Goal: Task Accomplishment & Management: Manage account settings

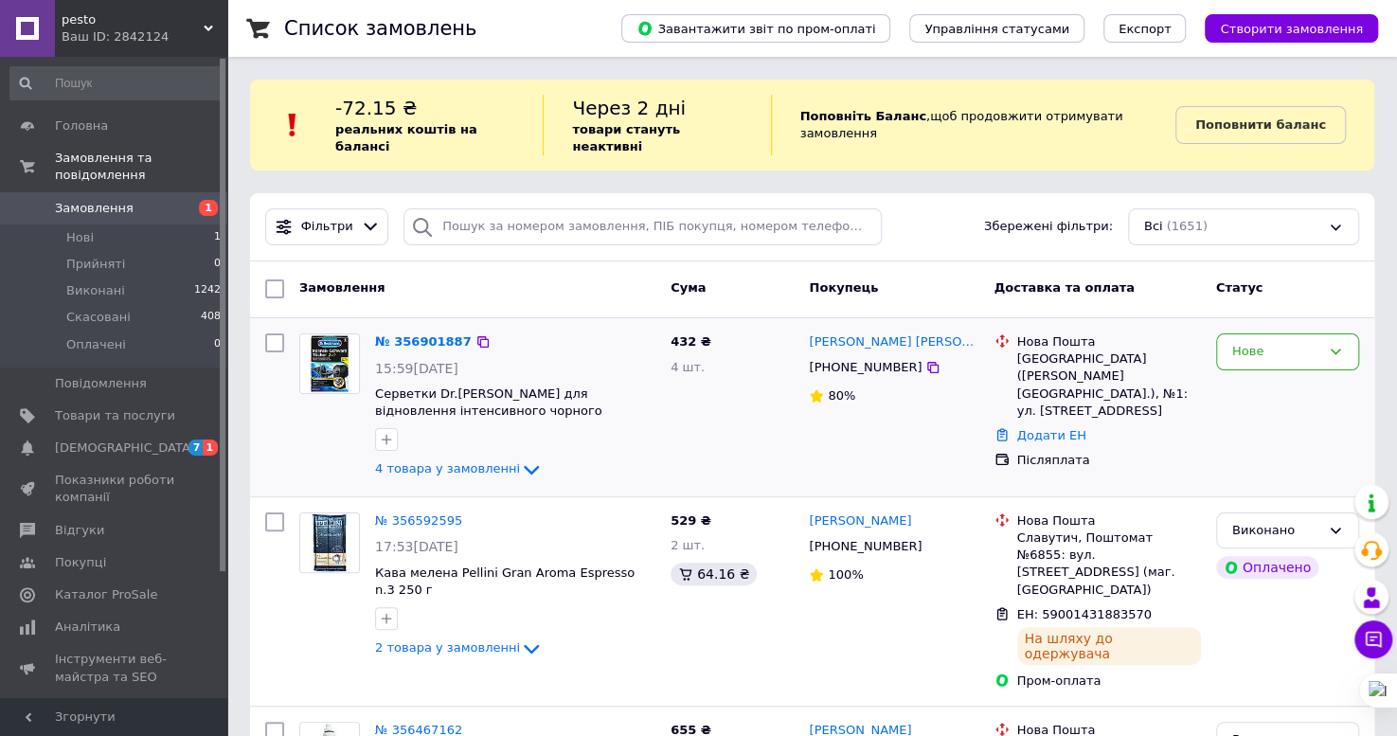
click at [520, 458] on icon at bounding box center [531, 469] width 23 height 23
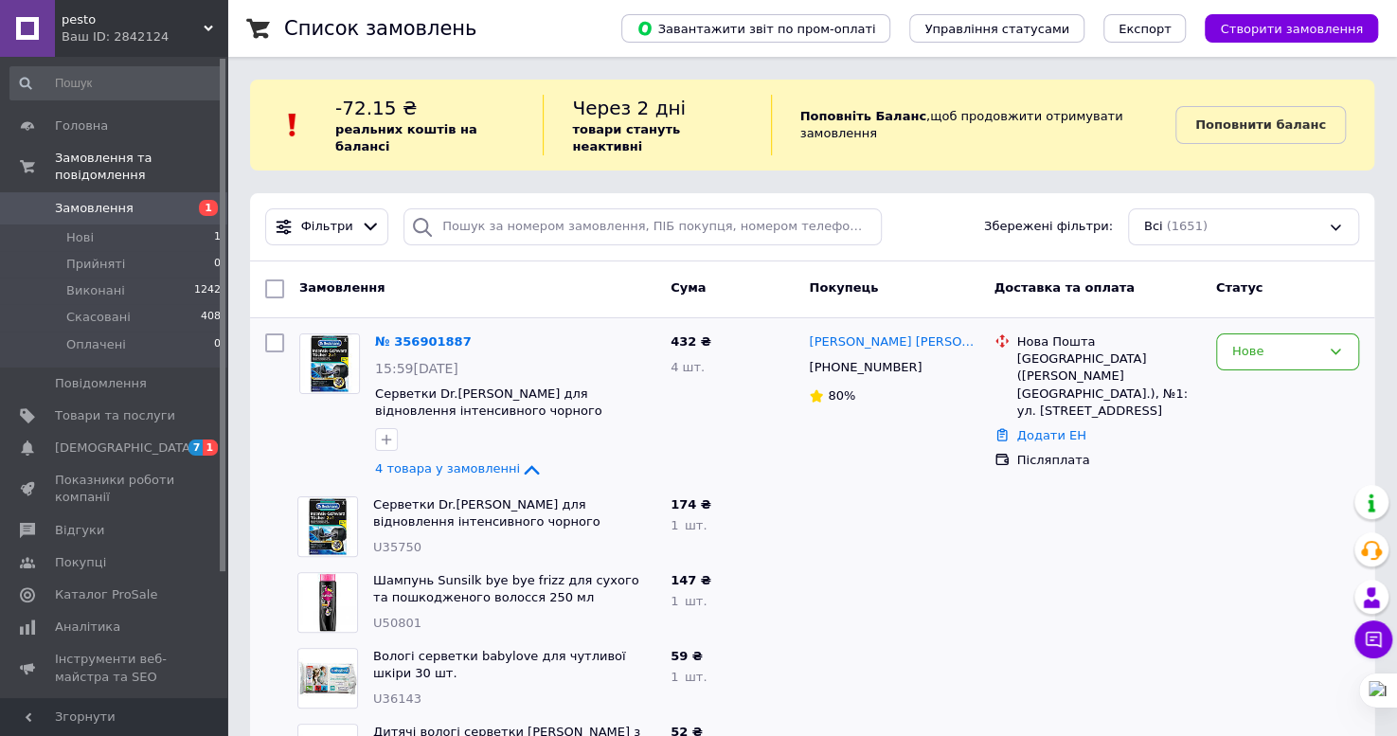
scroll to position [105, 0]
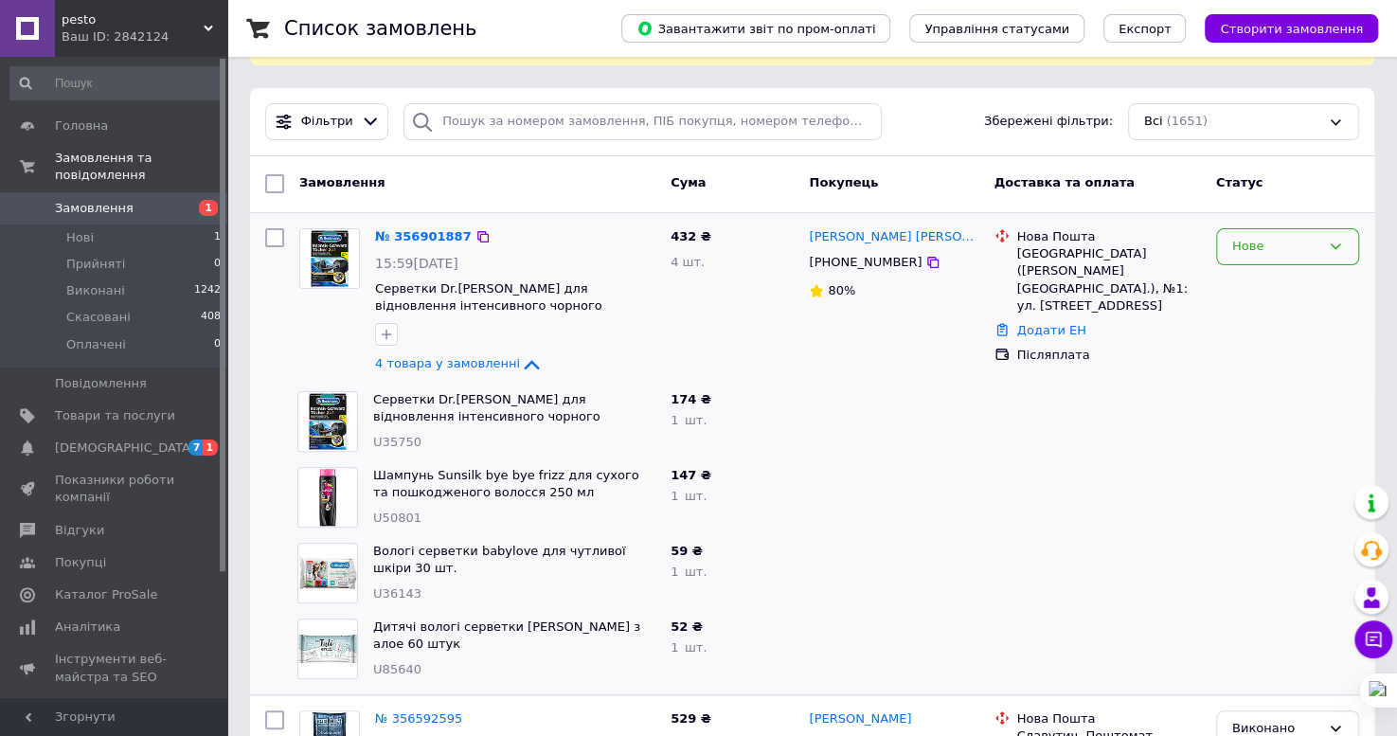
click at [1232, 237] on div "Нове" at bounding box center [1276, 247] width 88 height 20
click at [1224, 273] on li "Прийнято" at bounding box center [1287, 286] width 141 height 35
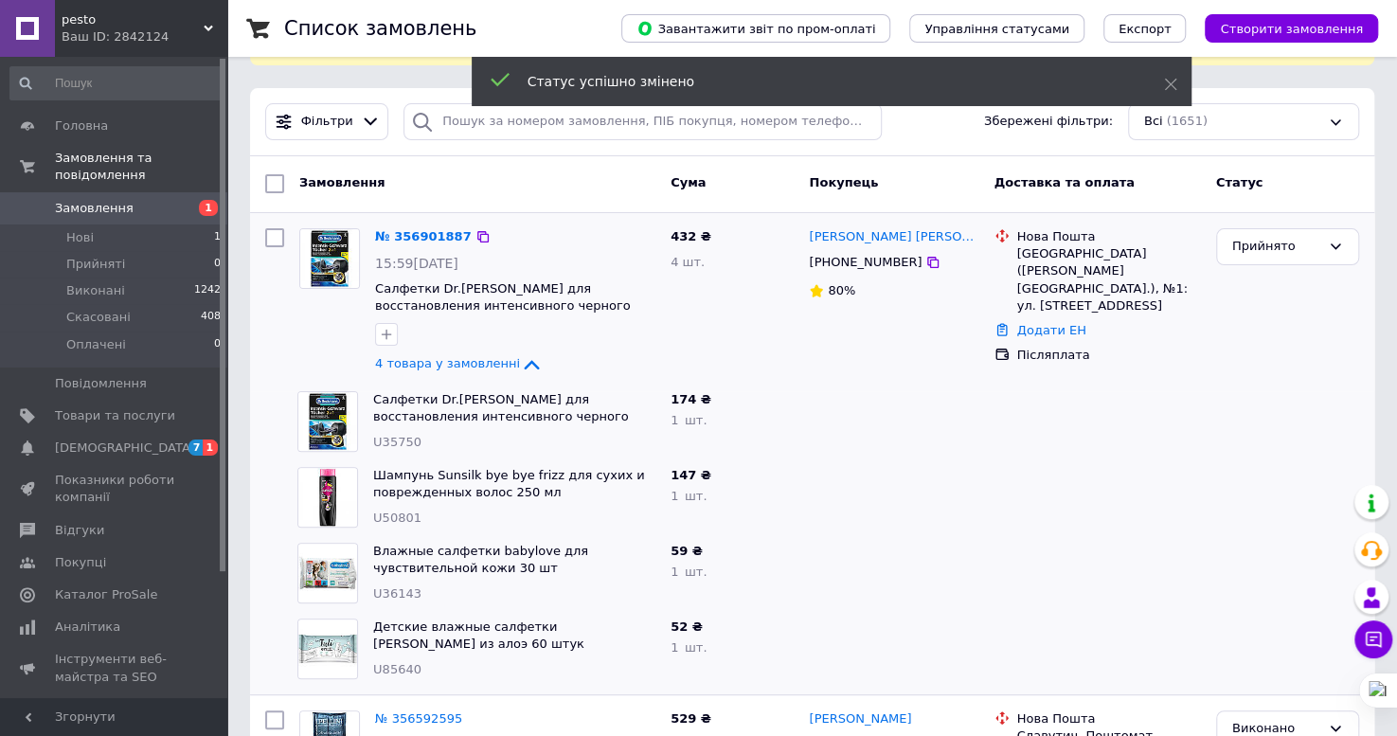
click at [889, 250] on div "[PHONE_NUMBER]" at bounding box center [865, 262] width 120 height 25
click at [925, 255] on icon at bounding box center [932, 262] width 15 height 15
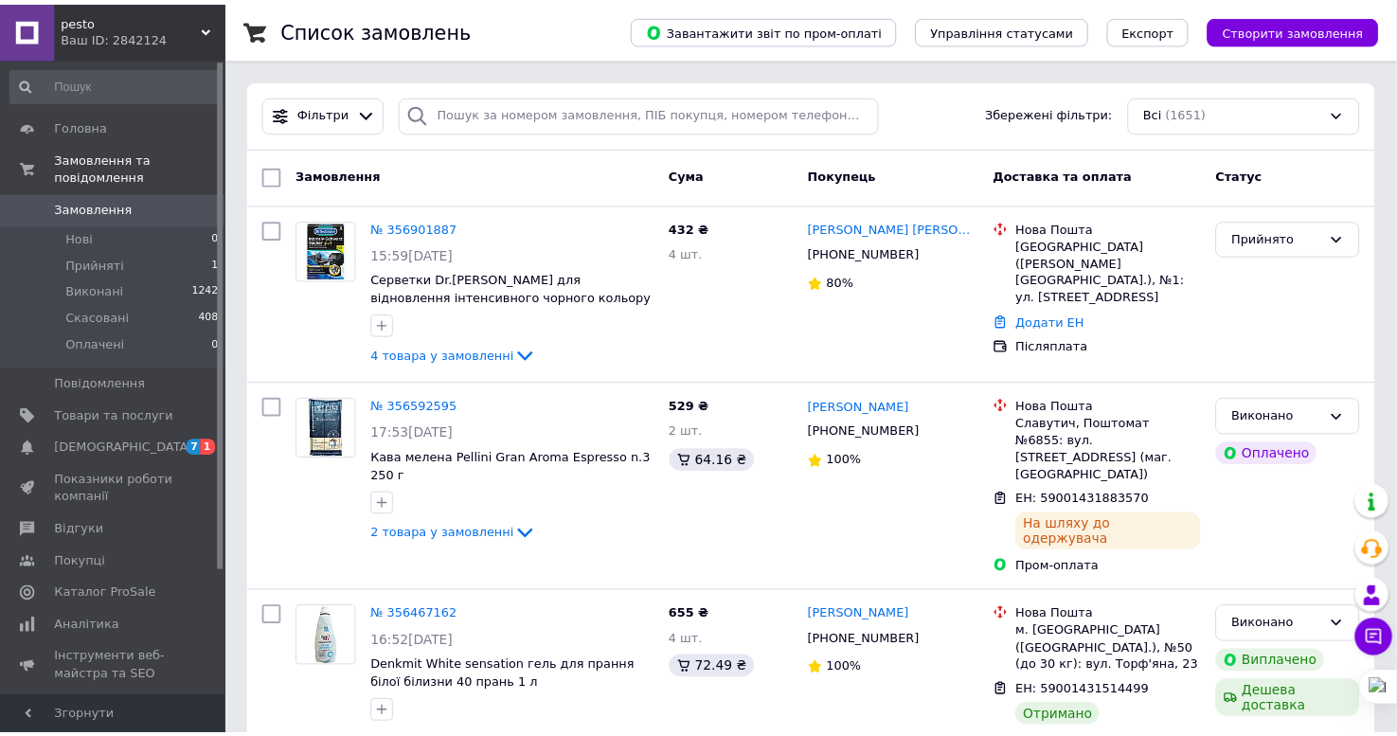
scroll to position [105, 0]
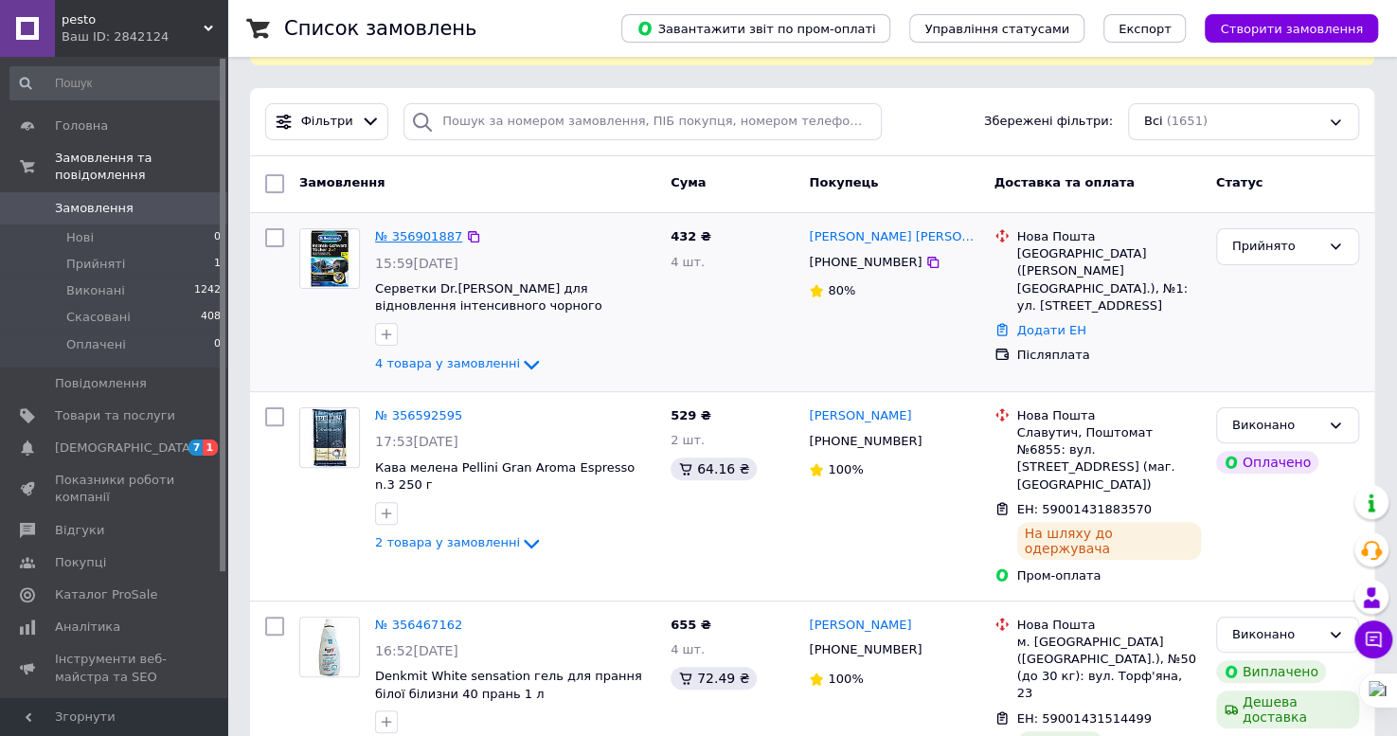
click at [427, 229] on link "№ 356901887" at bounding box center [418, 236] width 87 height 14
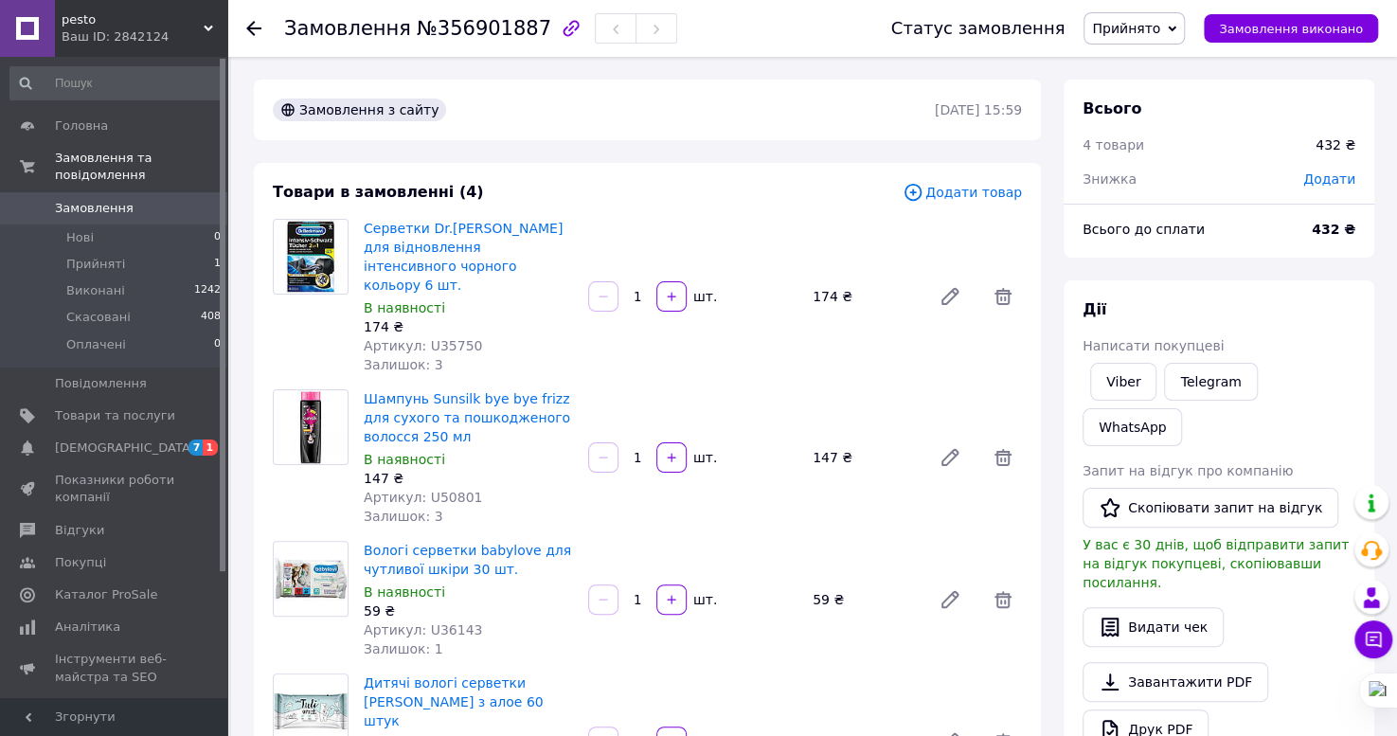
scroll to position [105, 0]
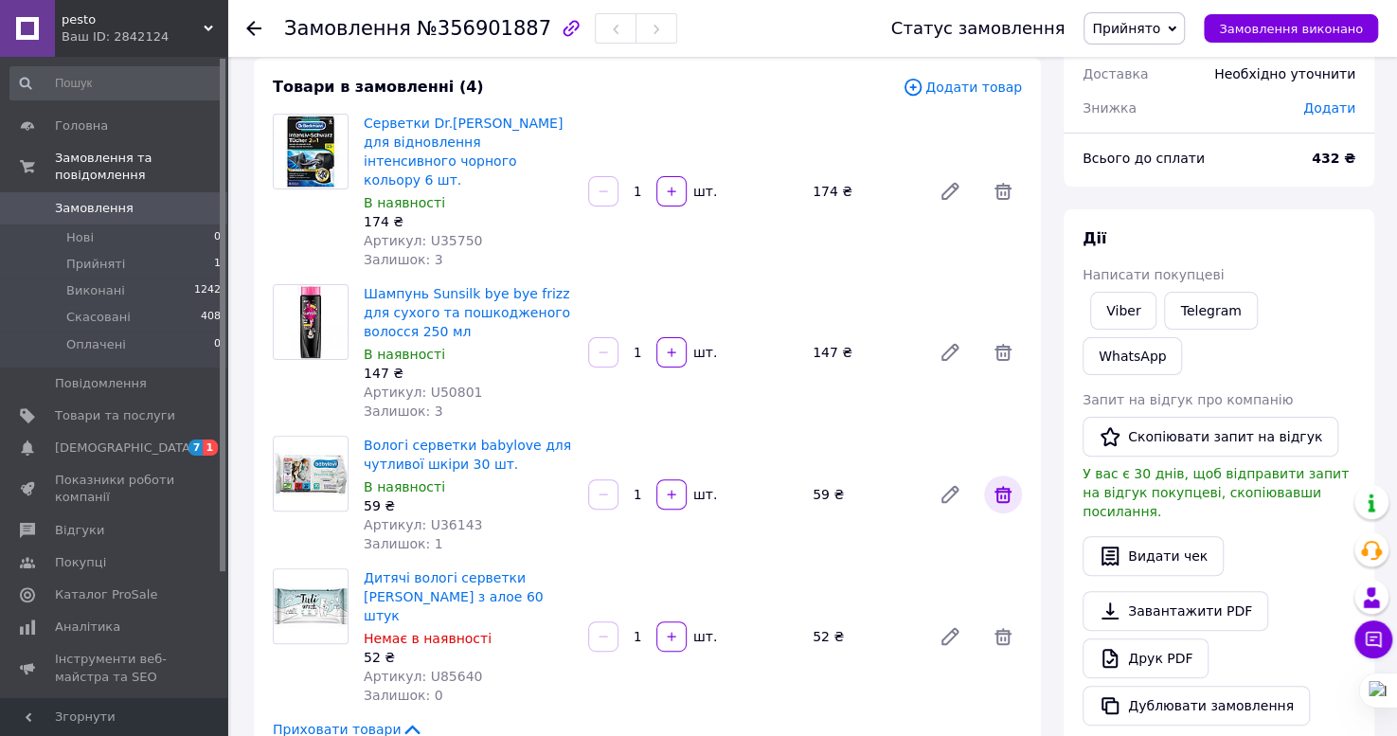
click at [995, 483] on icon at bounding box center [1003, 494] width 23 height 23
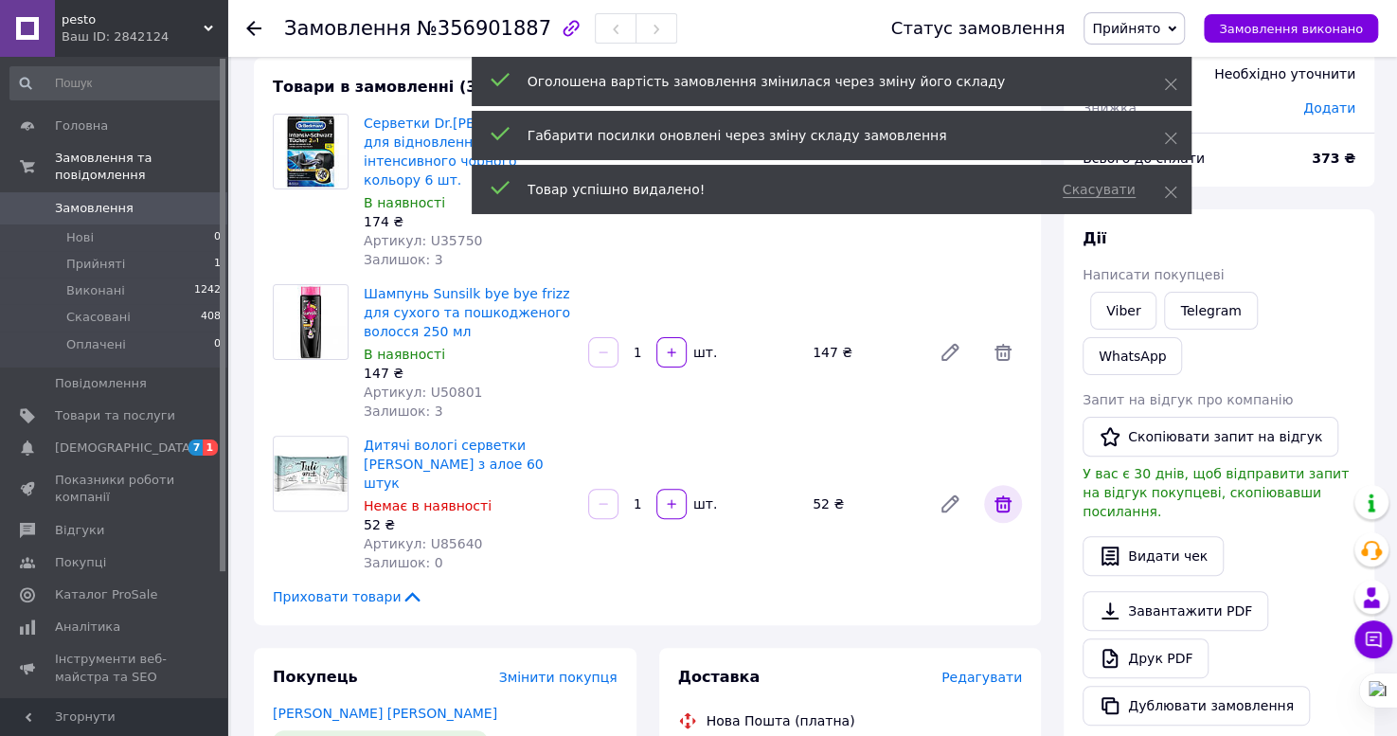
click at [993, 492] on icon at bounding box center [1003, 503] width 23 height 23
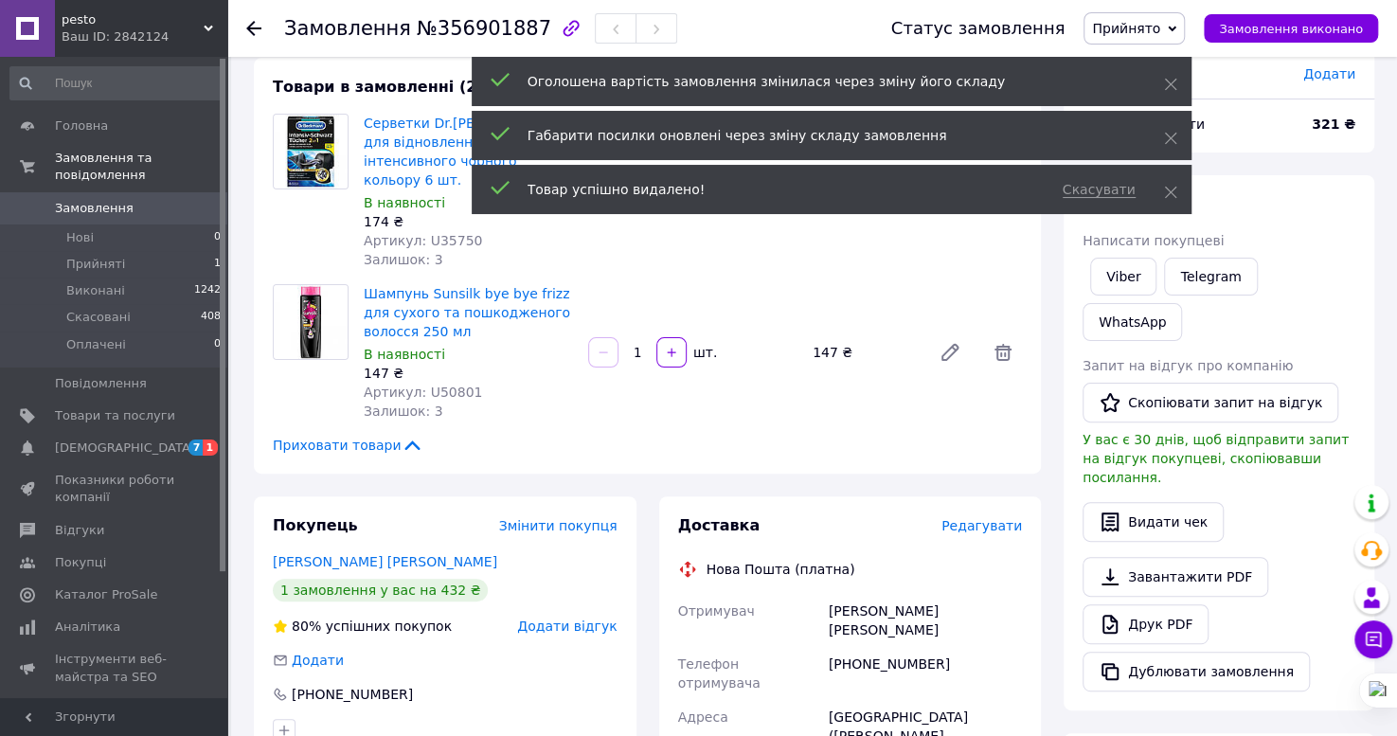
scroll to position [0, 0]
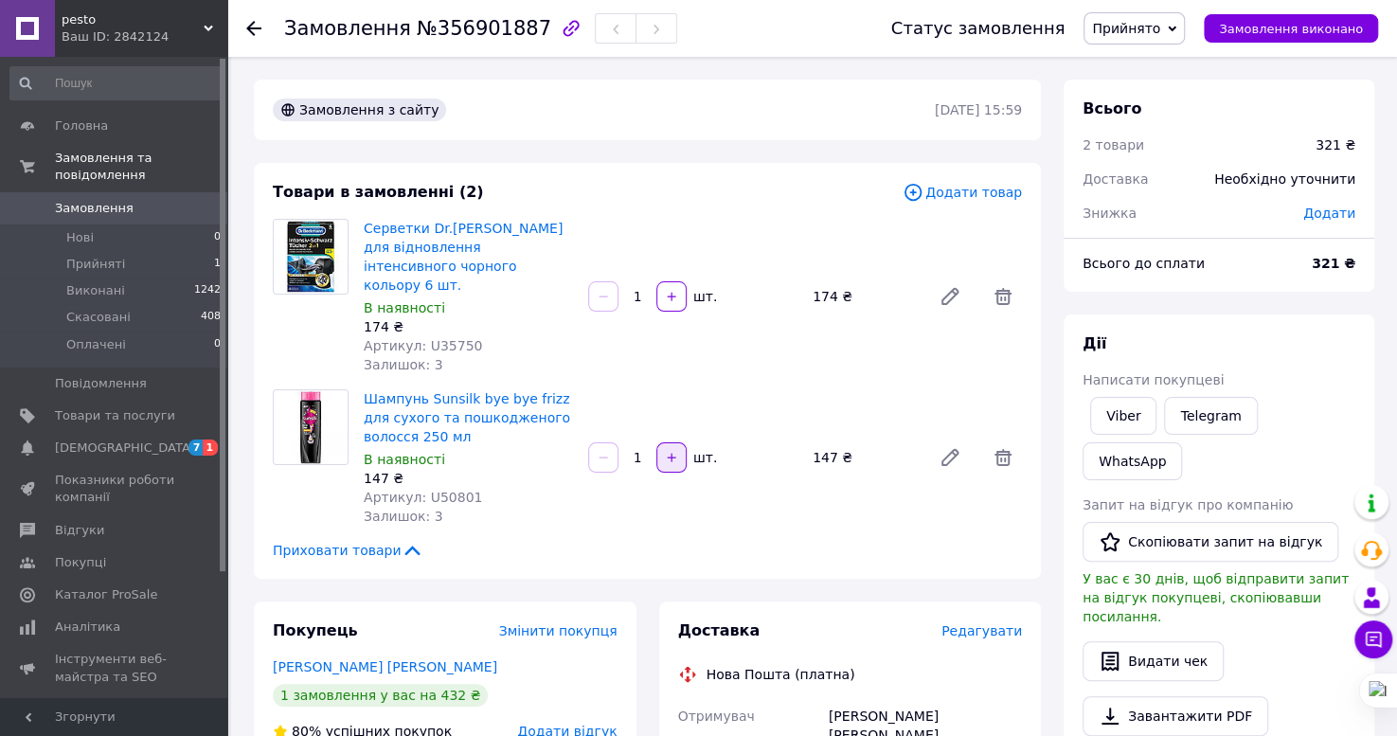
click at [672, 442] on button "button" at bounding box center [671, 457] width 30 height 30
type input "2"
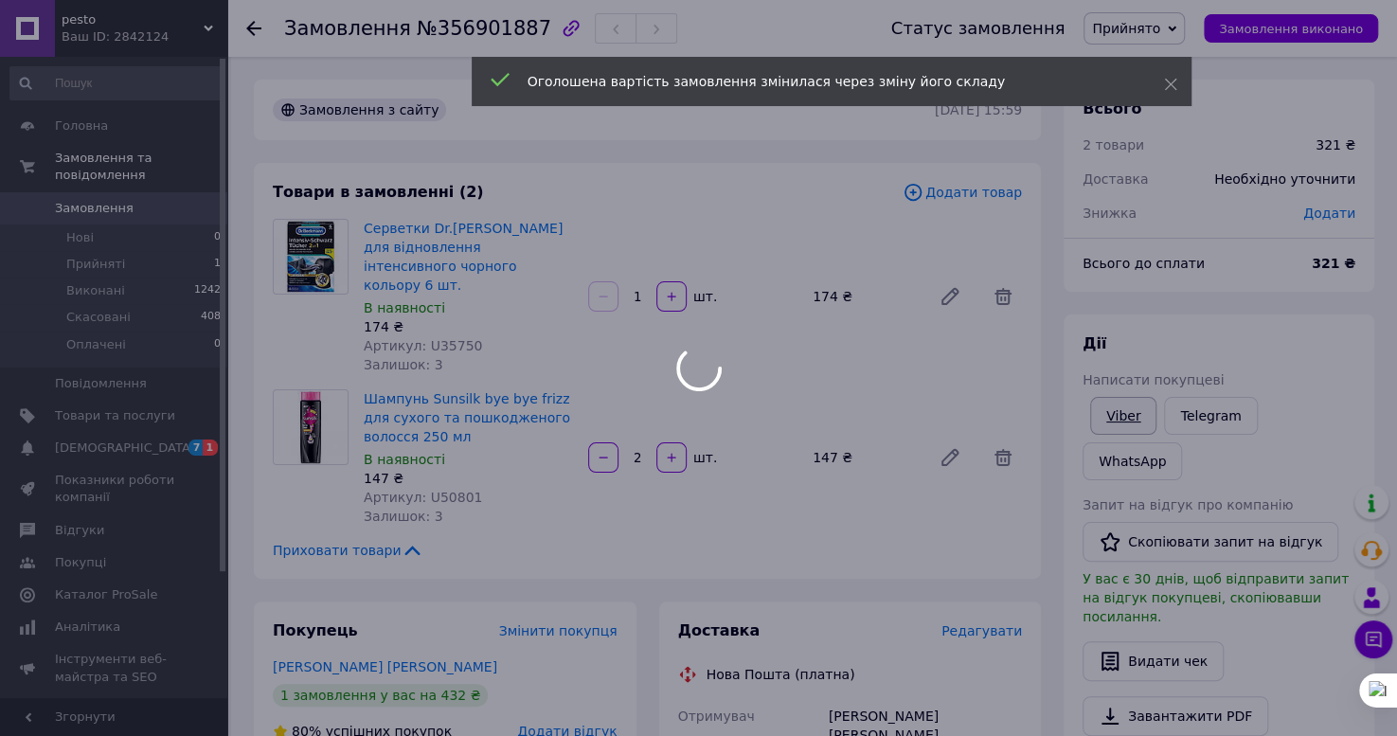
type input "2"
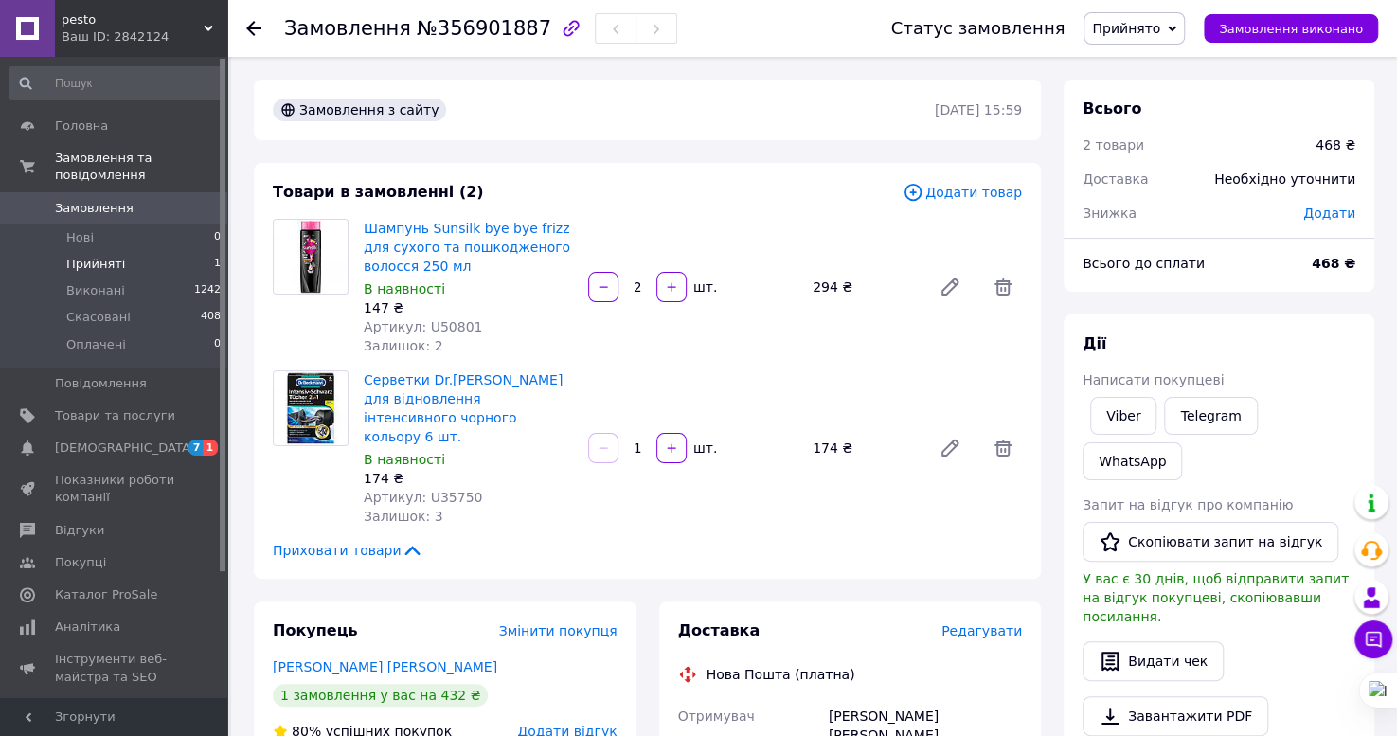
click at [96, 256] on span "Прийняті" at bounding box center [95, 264] width 59 height 17
